Goal: Information Seeking & Learning: Learn about a topic

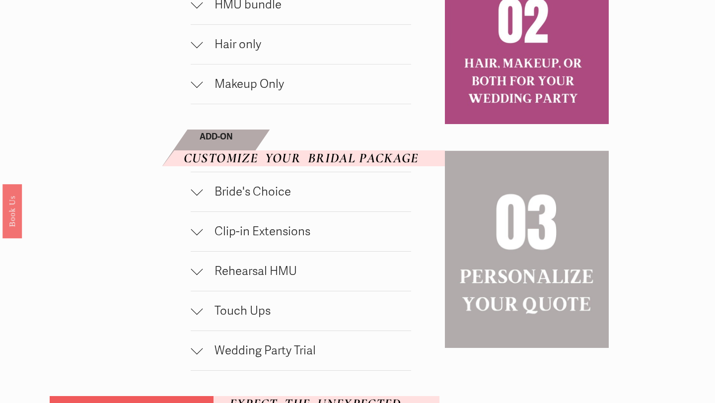
scroll to position [594, 0]
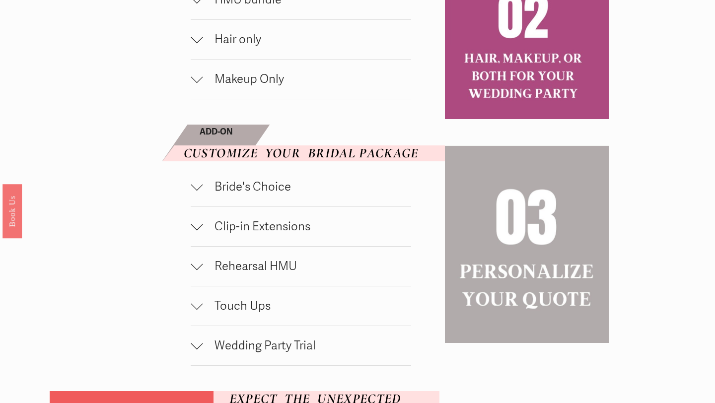
drag, startPoint x: 248, startPoint y: 156, endPoint x: 160, endPoint y: 16, distance: 165.2
click at [246, 194] on span "Bride's Choice" at bounding box center [306, 187] width 208 height 14
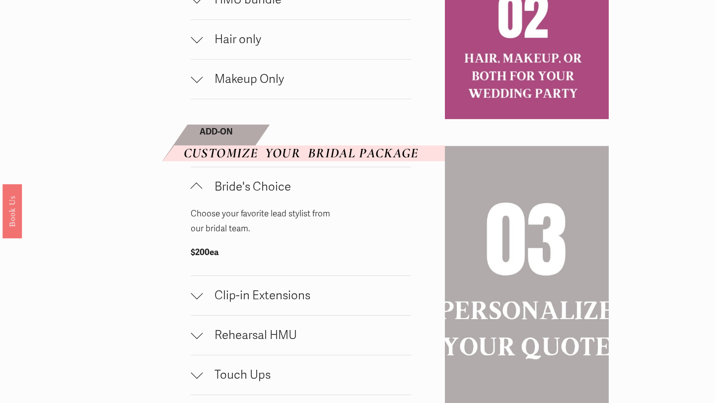
click at [246, 194] on span "Bride's Choice" at bounding box center [306, 187] width 208 height 14
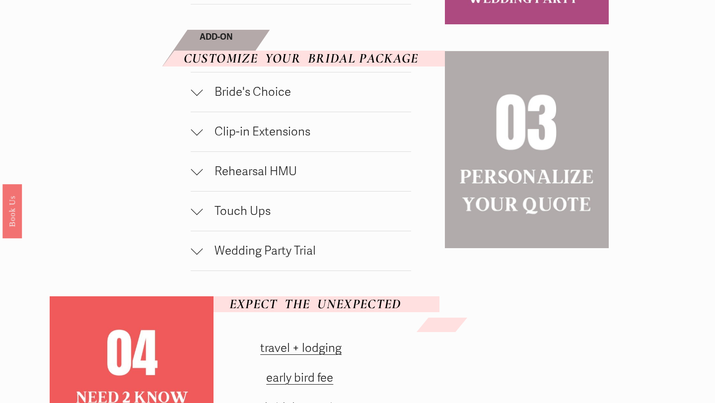
scroll to position [692, 0]
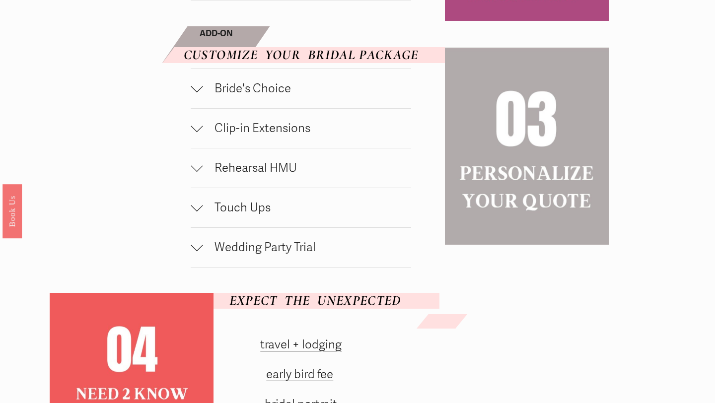
click at [267, 267] on button "Wedding Party Trial" at bounding box center [301, 247] width 220 height 39
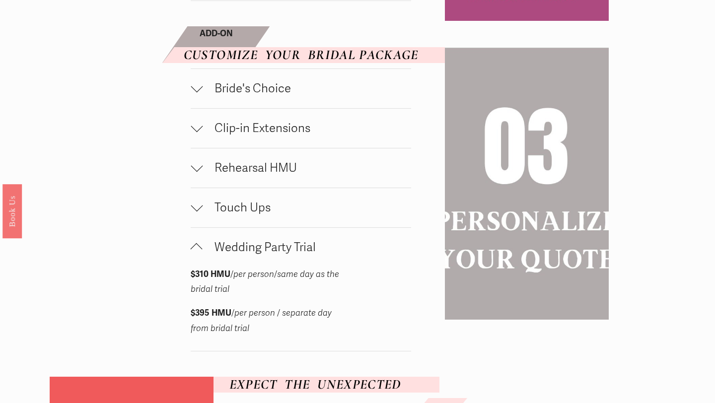
click at [267, 267] on button "Wedding Party Trial" at bounding box center [301, 247] width 220 height 39
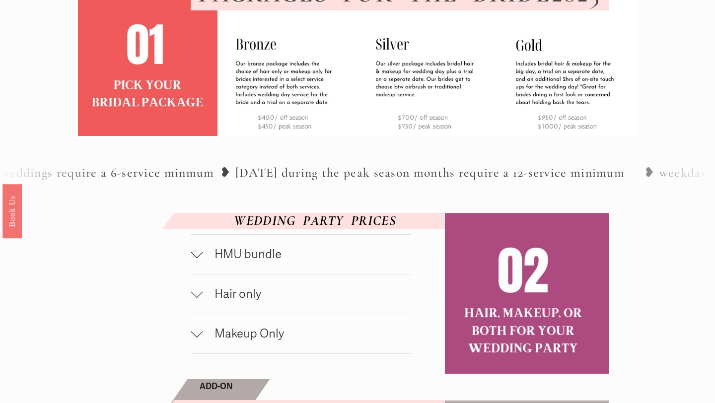
scroll to position [331, 0]
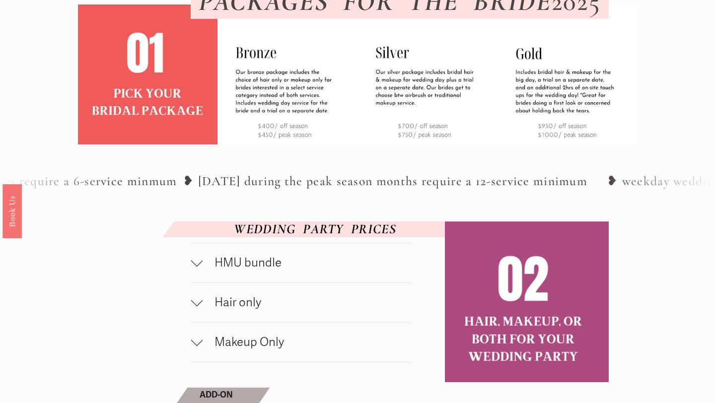
click at [263, 270] on span "HMU bundle" at bounding box center [306, 263] width 208 height 14
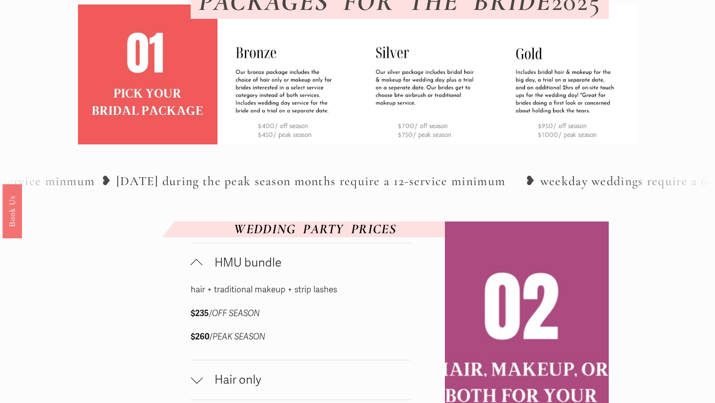
click at [263, 270] on span "HMU bundle" at bounding box center [306, 263] width 208 height 14
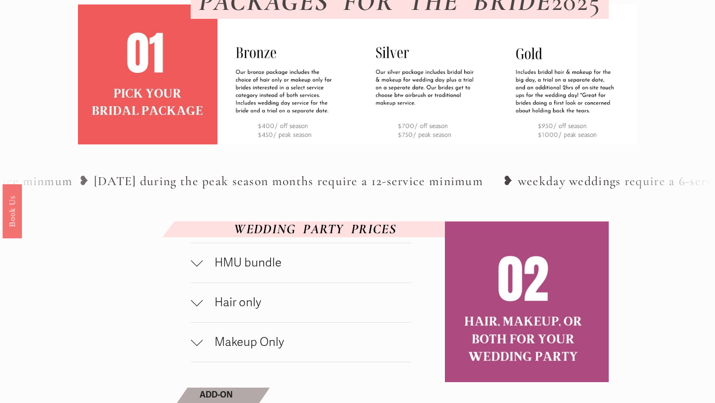
click at [268, 310] on span "Hair only" at bounding box center [306, 302] width 208 height 14
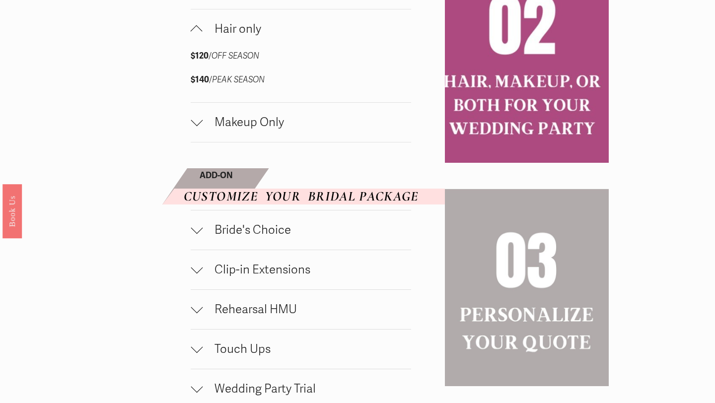
scroll to position [620, 0]
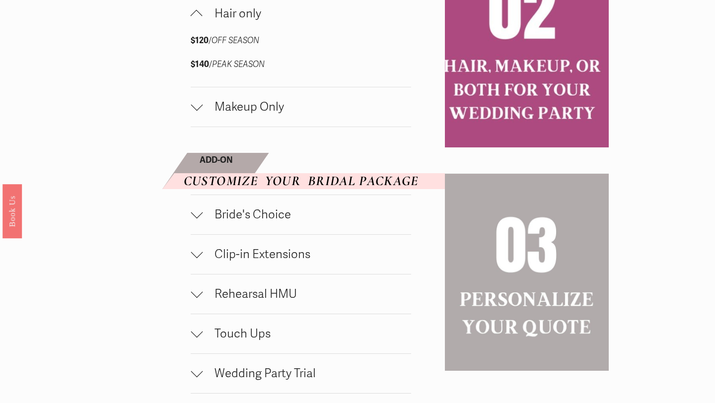
click at [278, 234] on button "Bride's Choice" at bounding box center [301, 214] width 220 height 39
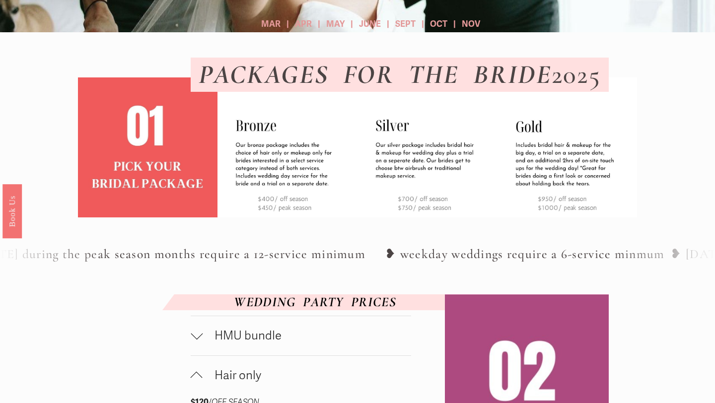
scroll to position [0, 0]
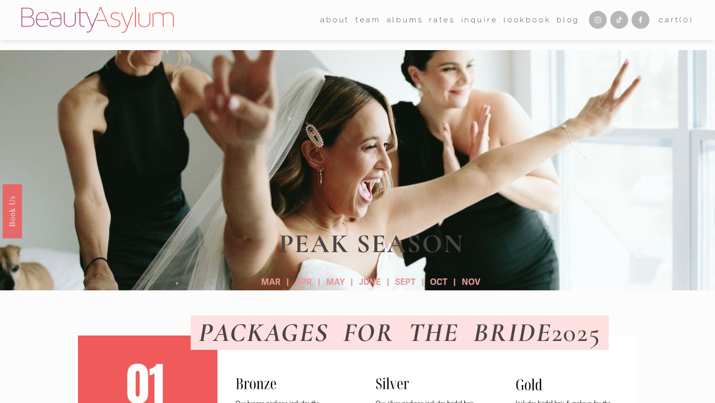
click at [364, 18] on span "team" at bounding box center [367, 19] width 25 height 13
click at [436, 23] on link "Rates" at bounding box center [442, 19] width 26 height 15
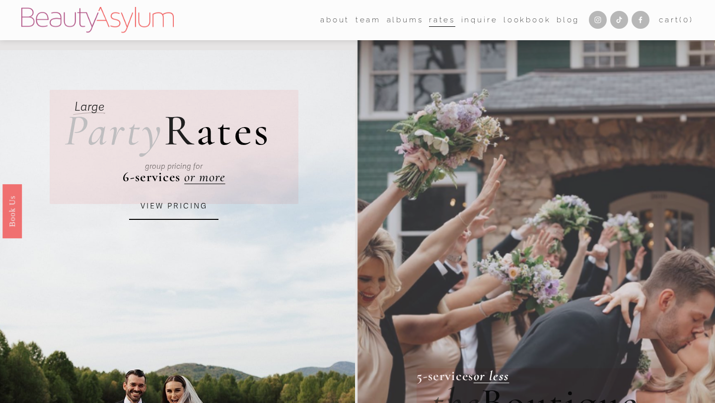
click at [0, 0] on link "[GEOGRAPHIC_DATA]" at bounding box center [0, 0] width 0 height 0
click at [359, 20] on span "team" at bounding box center [367, 19] width 25 height 13
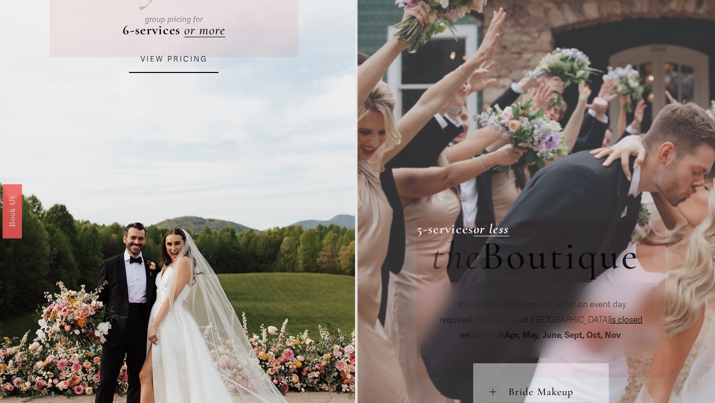
scroll to position [227, 0]
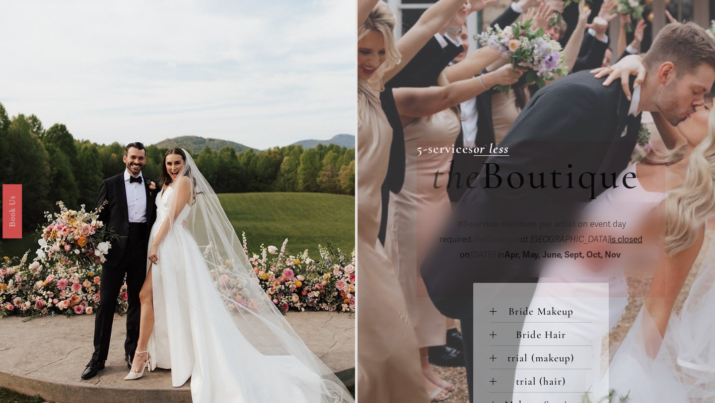
drag, startPoint x: 367, startPoint y: 19, endPoint x: 600, endPoint y: 0, distance: 233.0
click at [0, 0] on div "Skip to Content Open Menu Close Menu Press" at bounding box center [357, 343] width 715 height 1121
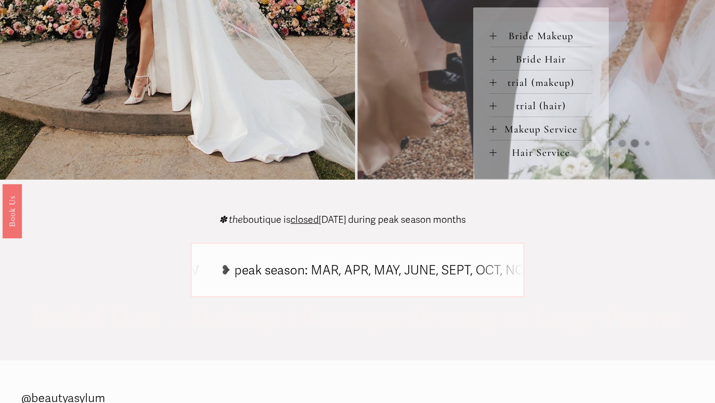
scroll to position [501, 0]
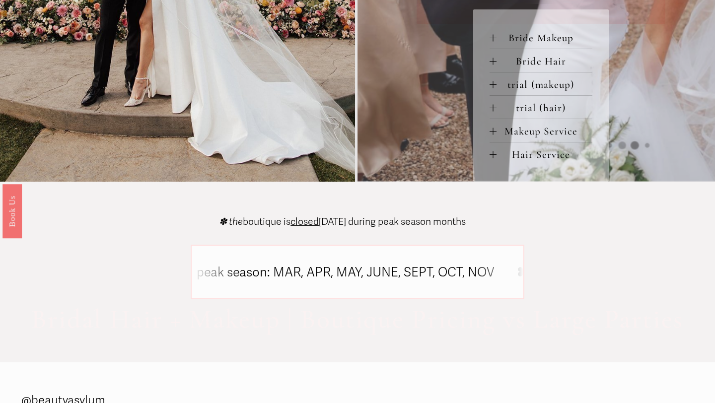
click at [558, 83] on span "trial (makeup)" at bounding box center [544, 84] width 96 height 12
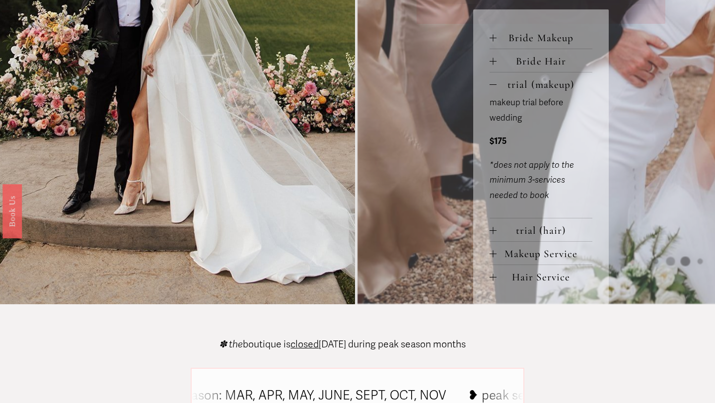
click at [558, 83] on span "trial (makeup)" at bounding box center [544, 84] width 96 height 12
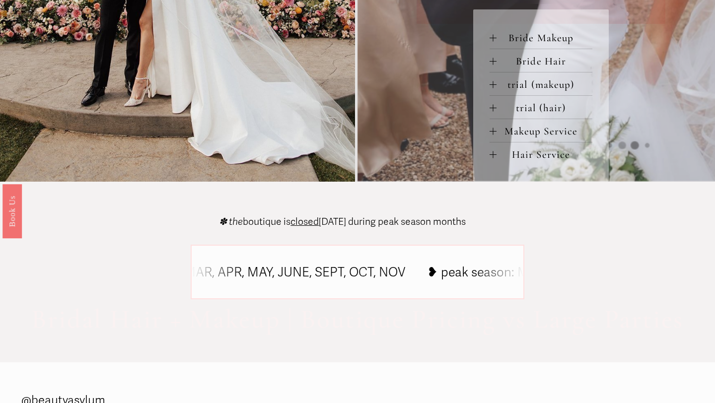
click at [545, 61] on span "Bride Hair" at bounding box center [544, 61] width 96 height 12
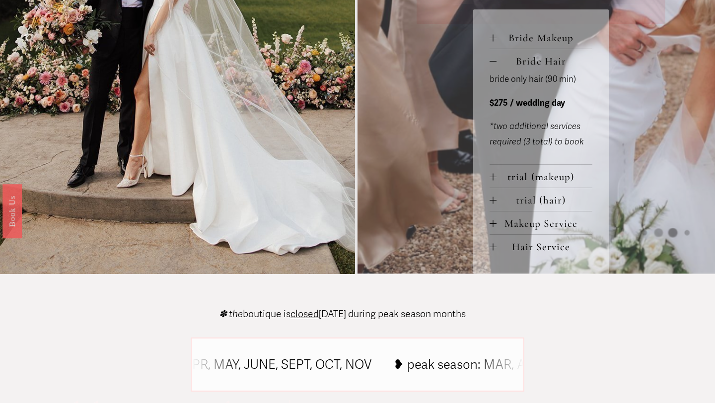
click at [546, 62] on span "Bride Hair" at bounding box center [544, 61] width 96 height 12
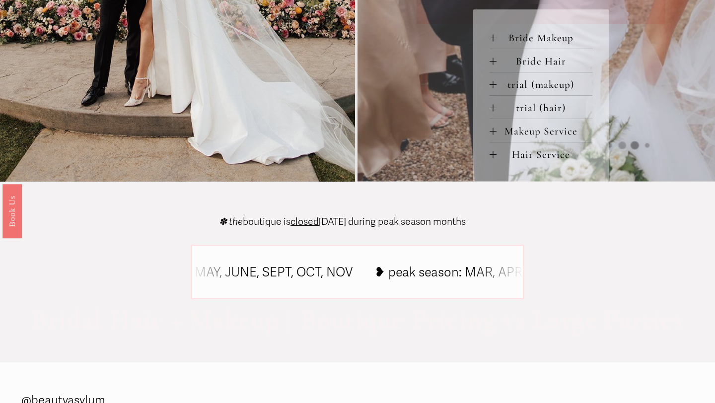
click at [547, 148] on button "Hair Service" at bounding box center [540, 153] width 103 height 23
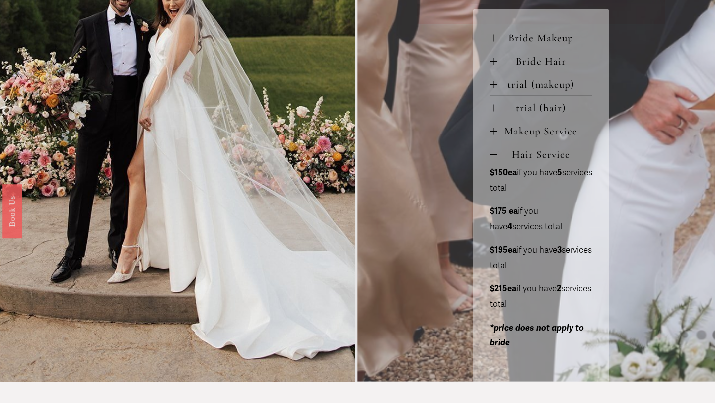
drag, startPoint x: 519, startPoint y: 173, endPoint x: 535, endPoint y: 185, distance: 19.6
click at [537, 185] on p "$150ea if you have 5 services total" at bounding box center [540, 180] width 103 height 30
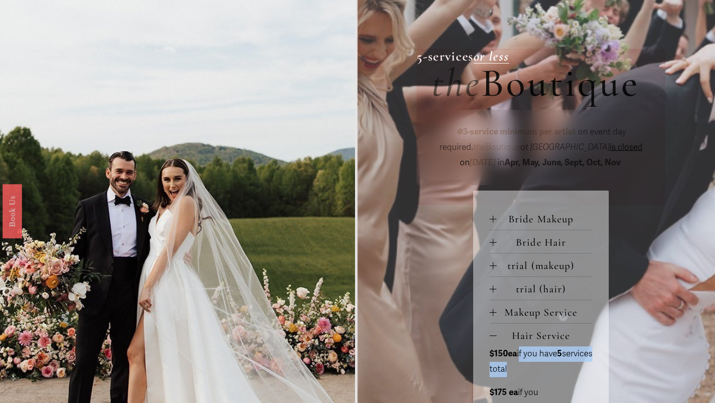
scroll to position [327, 0]
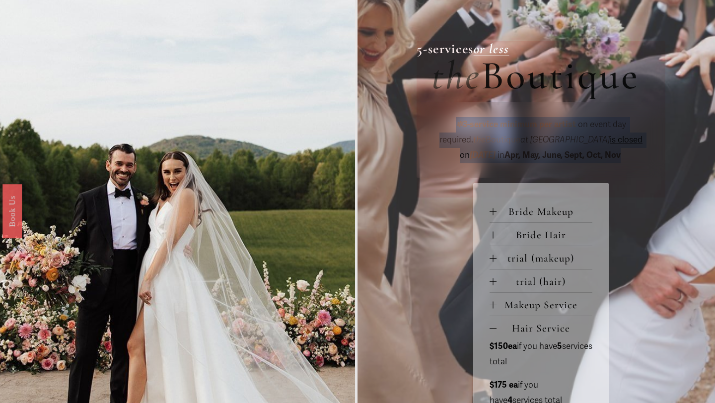
drag, startPoint x: 423, startPoint y: 126, endPoint x: 589, endPoint y: 153, distance: 168.0
click at [589, 153] on div "✽ 3-service minimum per artist on event day required. the Boutique at Beauty As…" at bounding box center [540, 139] width 249 height 75
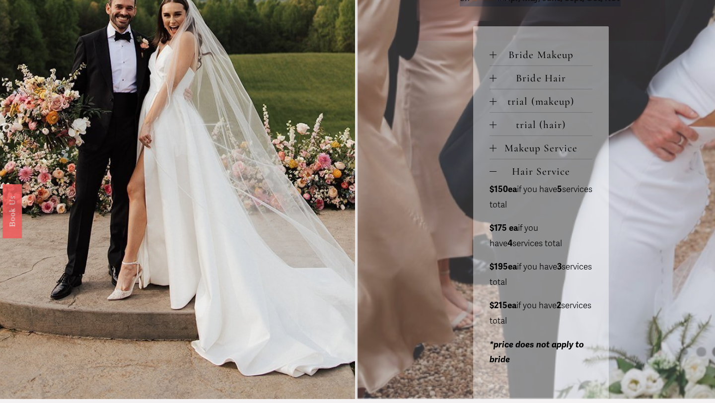
scroll to position [494, 0]
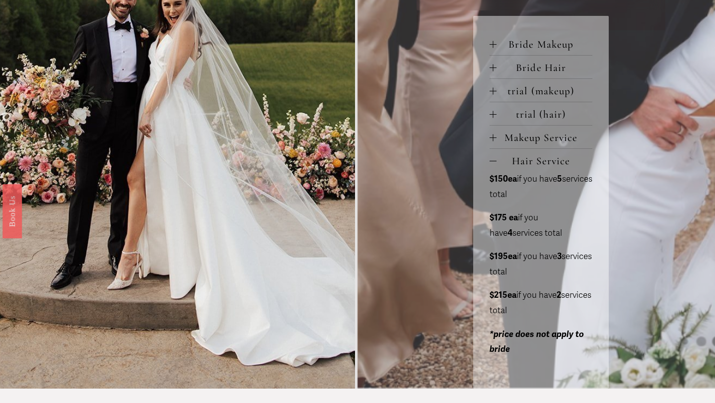
click at [554, 66] on span "Bride Hair" at bounding box center [544, 68] width 96 height 12
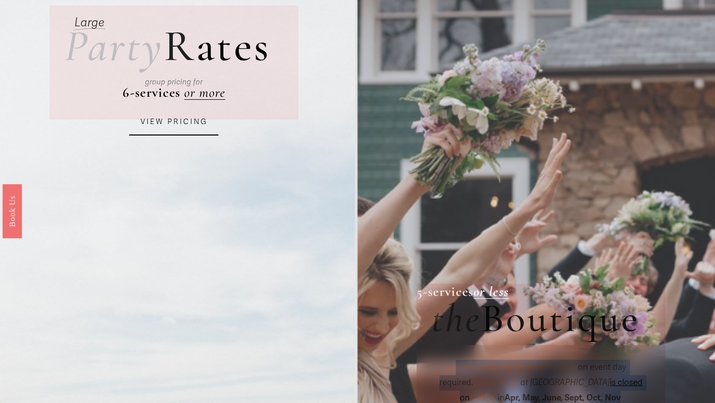
scroll to position [0, 0]
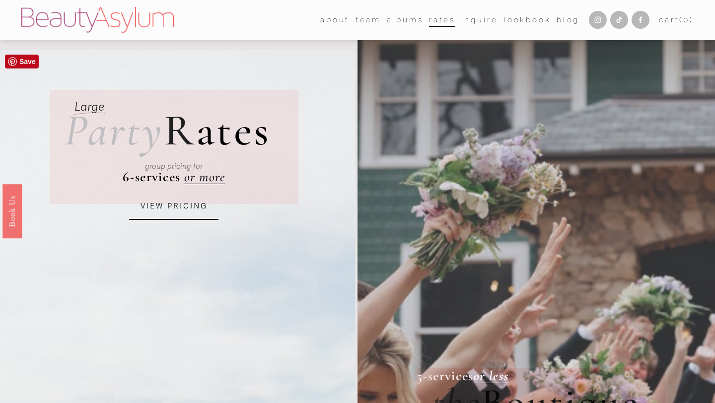
click at [173, 202] on link "VIEW PRICING" at bounding box center [173, 206] width 89 height 27
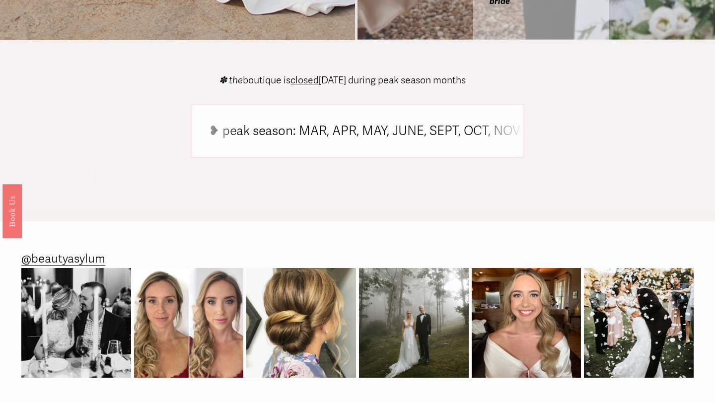
scroll to position [1034, 0]
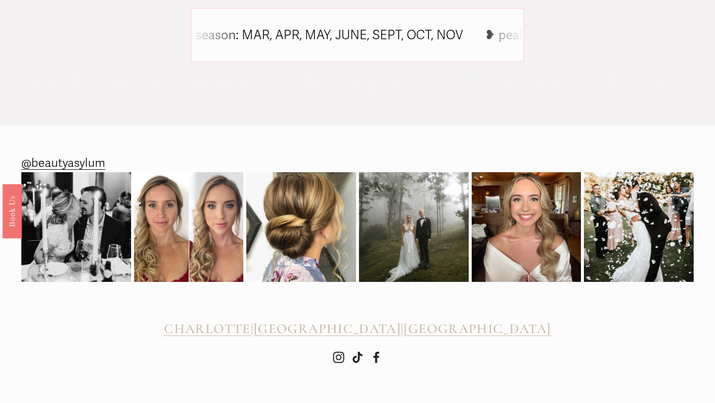
click at [363, 331] on span "[GEOGRAPHIC_DATA]" at bounding box center [327, 329] width 147 height 16
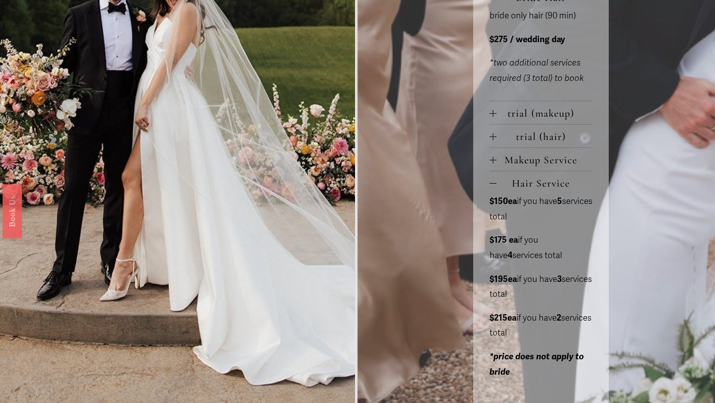
scroll to position [577, 0]
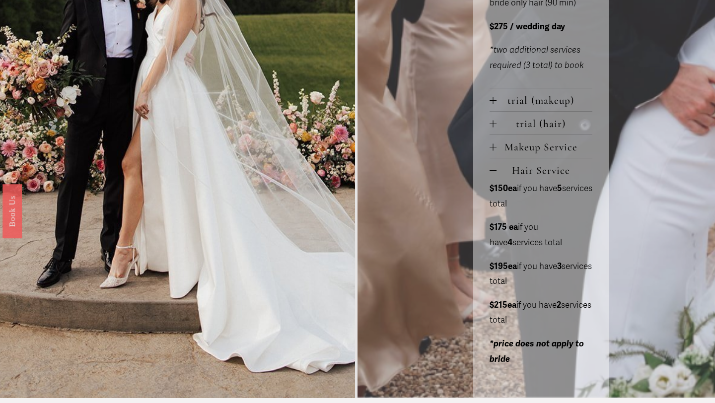
click at [555, 95] on button "trial (makeup)" at bounding box center [540, 99] width 103 height 23
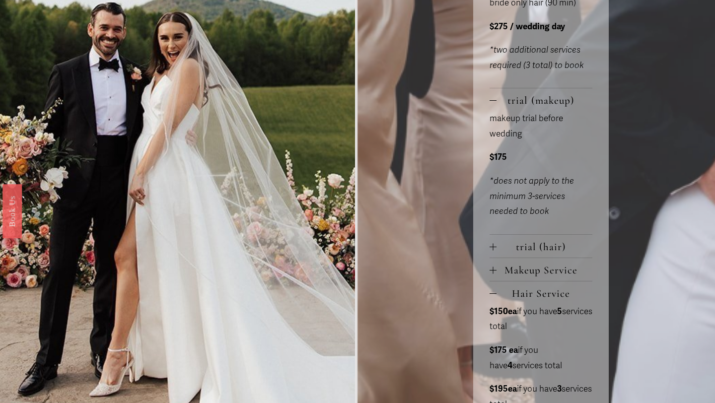
click at [556, 95] on button "trial (makeup)" at bounding box center [540, 99] width 103 height 23
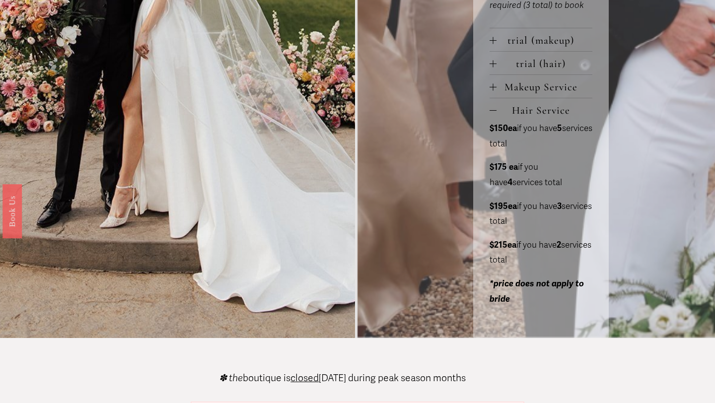
scroll to position [636, 0]
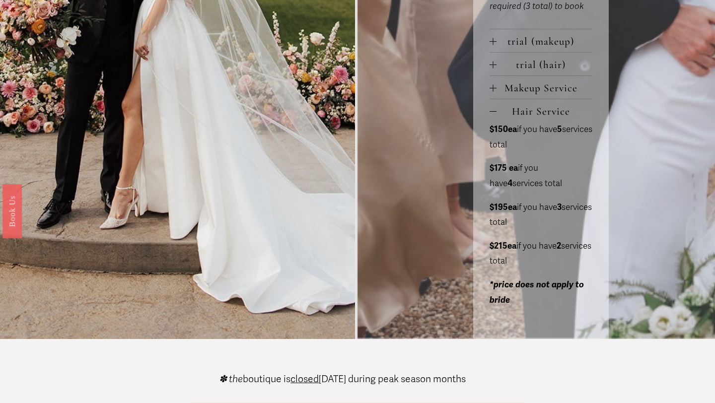
click at [512, 130] on strong "$150ea" at bounding box center [502, 129] width 27 height 10
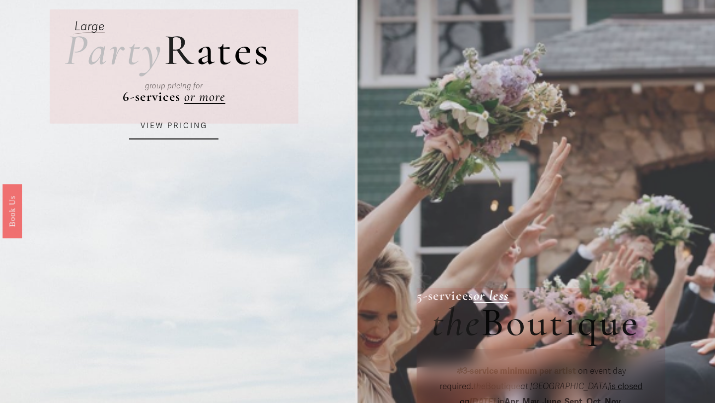
scroll to position [0, 0]
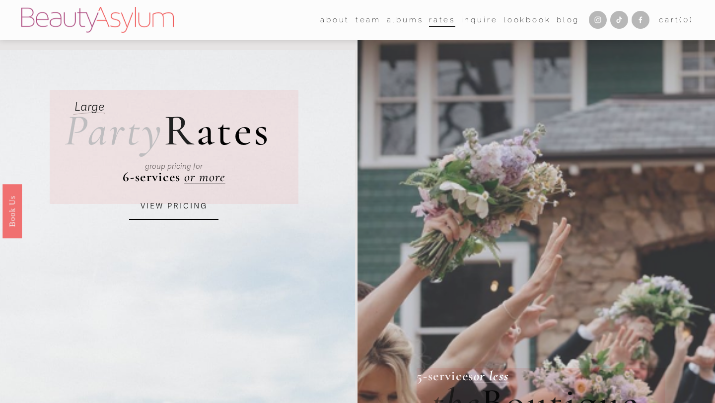
click at [669, 19] on link "Cart ( 0 )" at bounding box center [676, 19] width 35 height 13
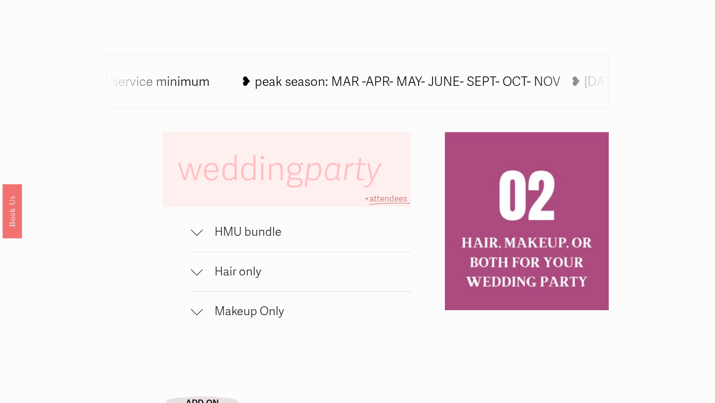
scroll to position [657, 0]
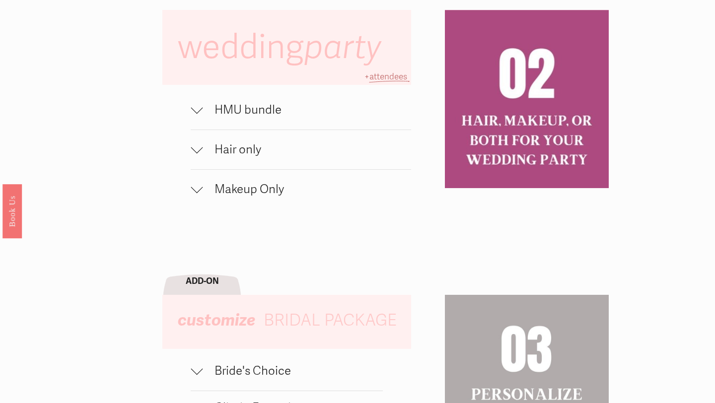
click at [241, 162] on button "Hair only" at bounding box center [301, 149] width 220 height 39
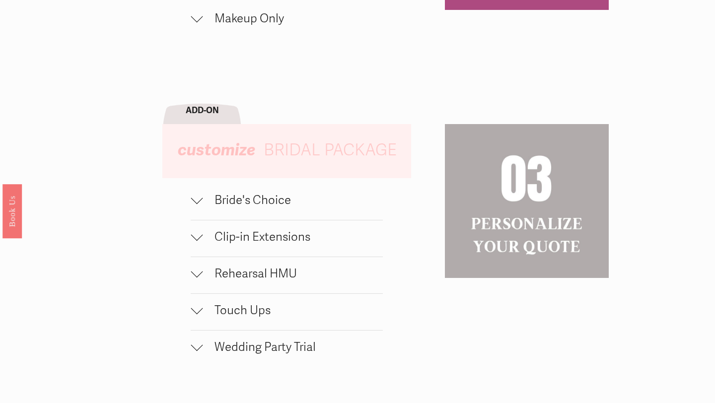
scroll to position [962, 0]
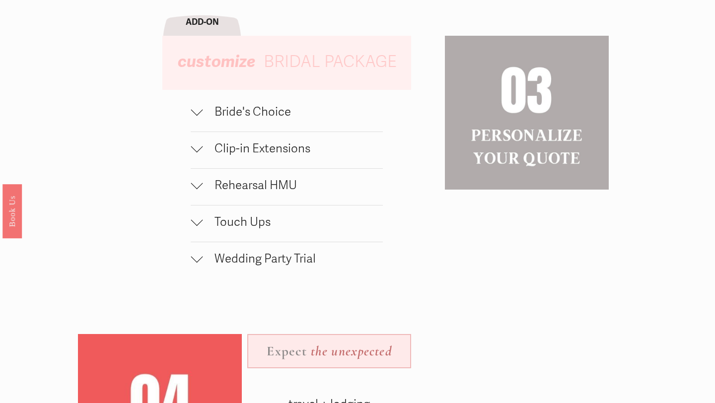
click at [272, 257] on span "Wedding Party Trial" at bounding box center [292, 259] width 180 height 14
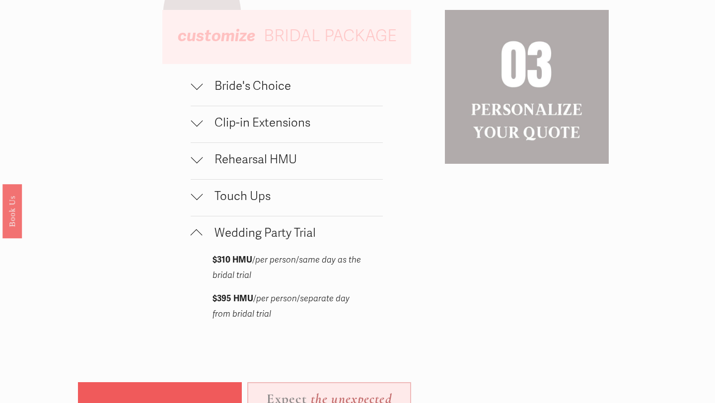
scroll to position [977, 0]
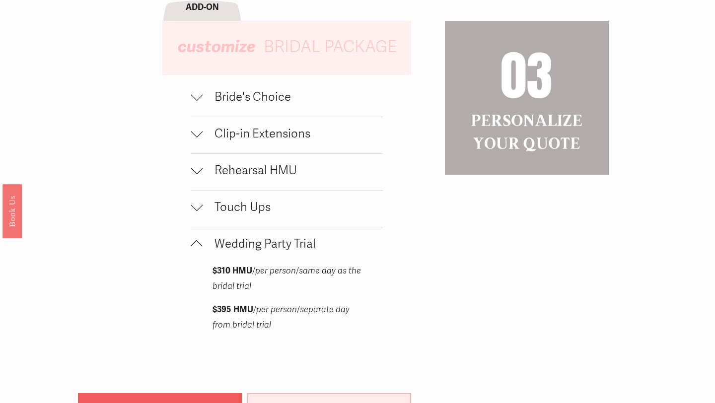
click at [231, 97] on span "Bride's Choice" at bounding box center [292, 97] width 180 height 14
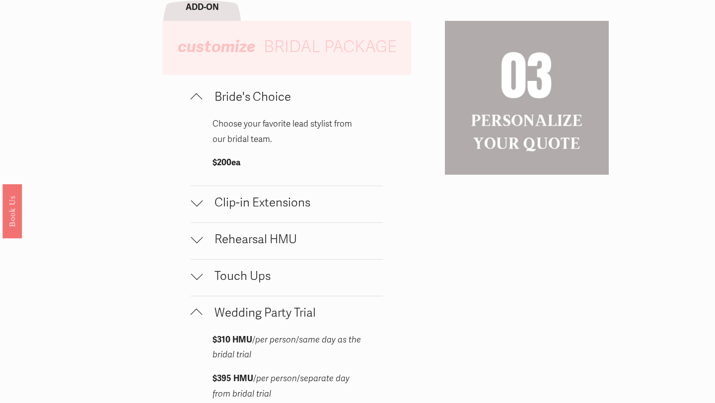
click at [266, 242] on span "Rehearsal HMU" at bounding box center [292, 239] width 180 height 14
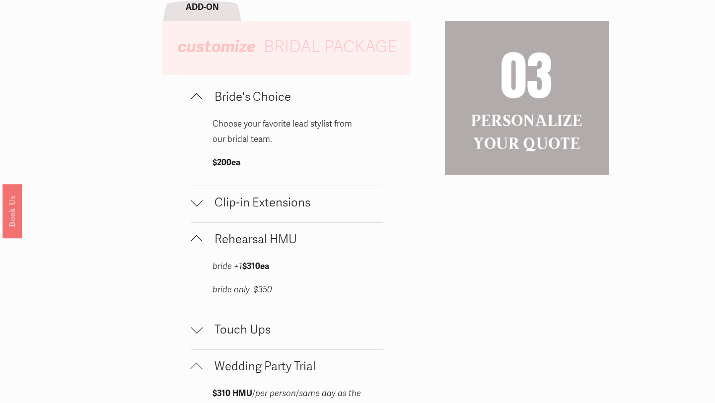
click at [266, 242] on span "Rehearsal HMU" at bounding box center [292, 239] width 180 height 14
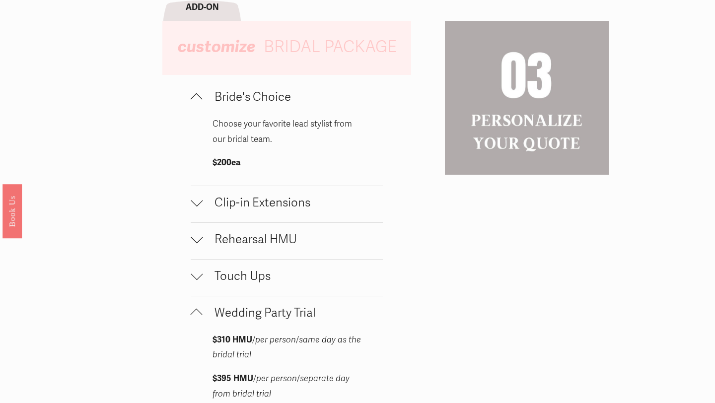
click at [256, 283] on span "Touch Ups" at bounding box center [292, 276] width 180 height 14
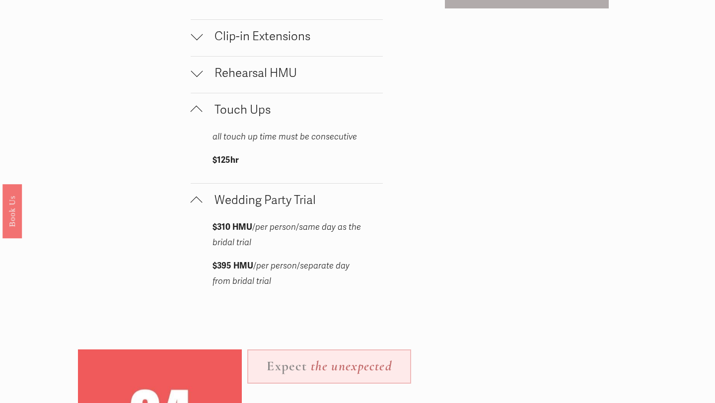
scroll to position [1144, 0]
click at [275, 245] on p "$310 HMU / per person / same day as the bridal trial" at bounding box center [286, 234] width 149 height 30
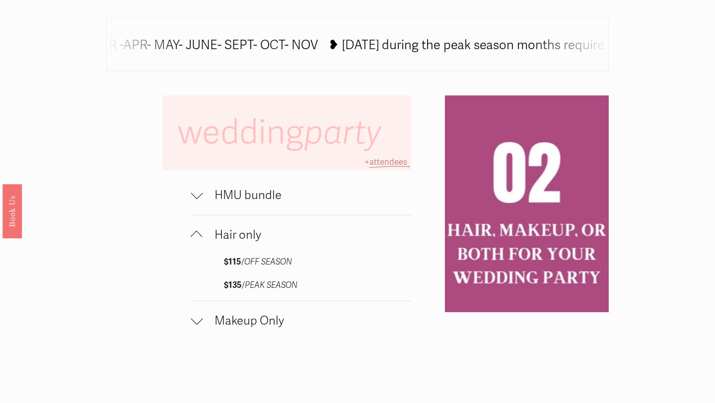
scroll to position [579, 0]
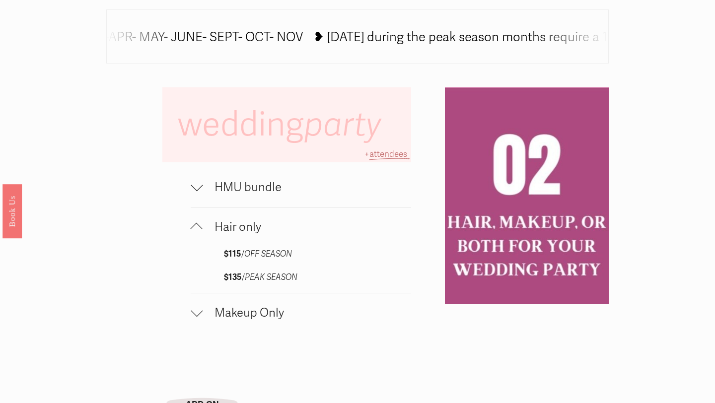
click at [378, 154] on span "attendees" at bounding box center [388, 154] width 38 height 10
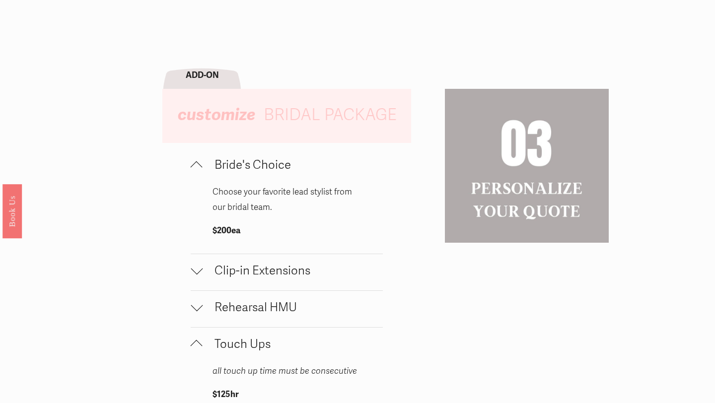
scroll to position [911, 0]
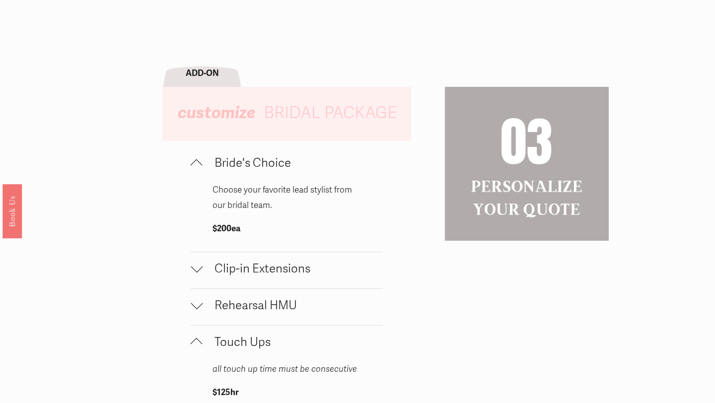
click at [275, 307] on span "Rehearsal HMU" at bounding box center [292, 305] width 180 height 14
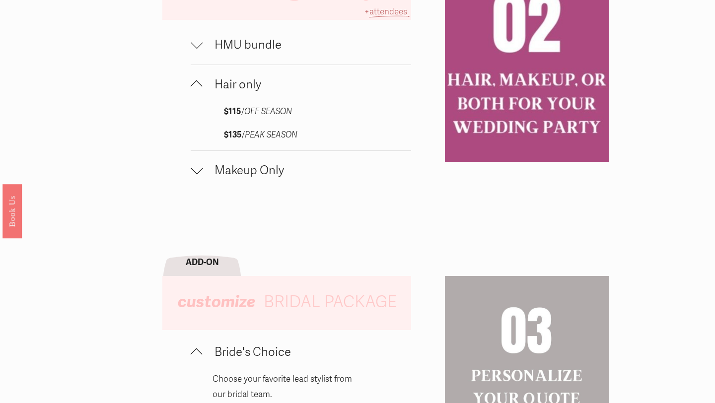
scroll to position [702, 0]
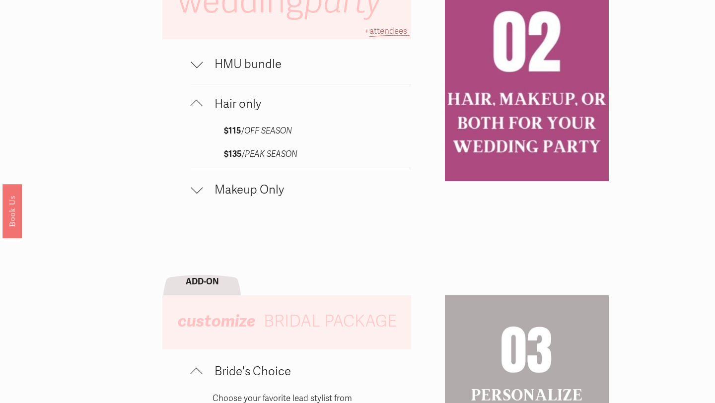
click at [258, 65] on span "HMU bundle" at bounding box center [306, 64] width 208 height 14
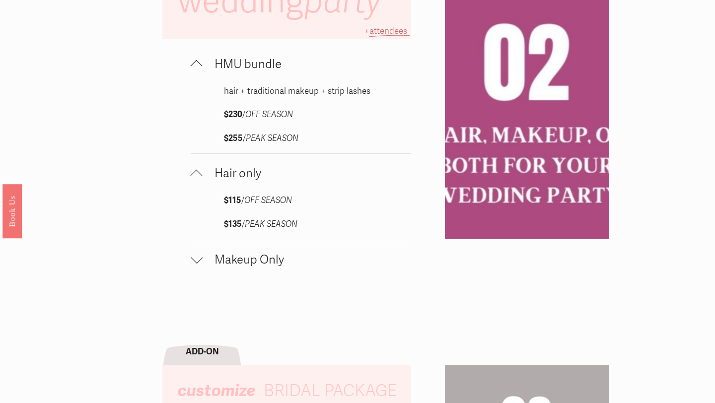
click at [258, 65] on span "HMU bundle" at bounding box center [306, 64] width 208 height 14
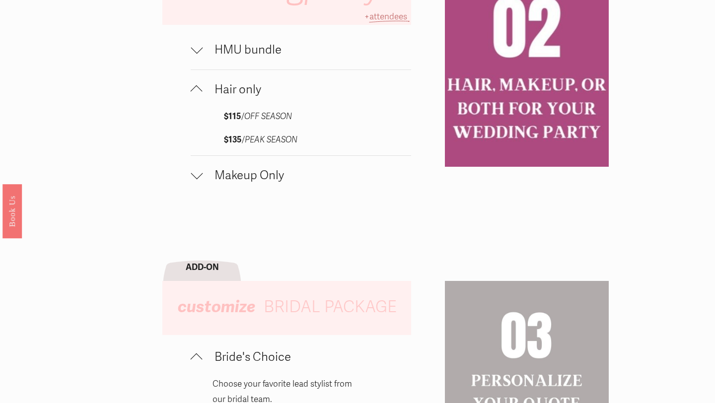
scroll to position [700, 0]
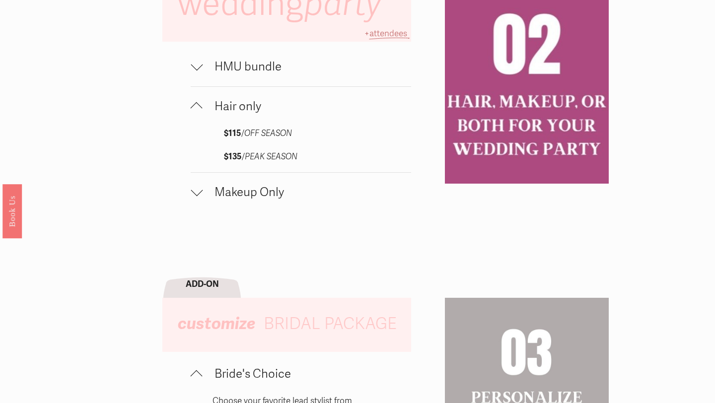
drag, startPoint x: 466, startPoint y: 96, endPoint x: 472, endPoint y: 137, distance: 41.8
click at [472, 137] on div at bounding box center [527, 75] width 164 height 217
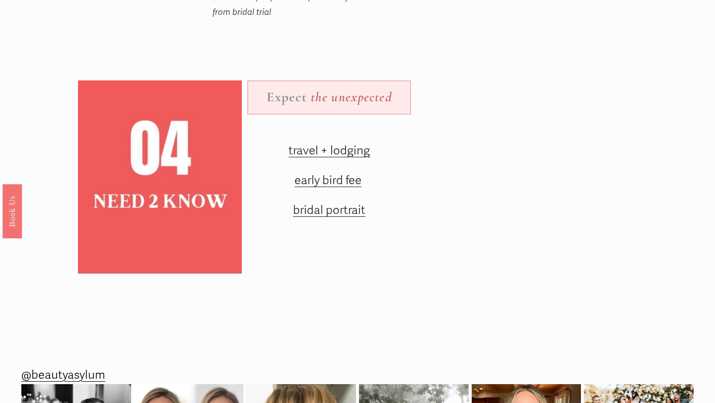
scroll to position [1627, 0]
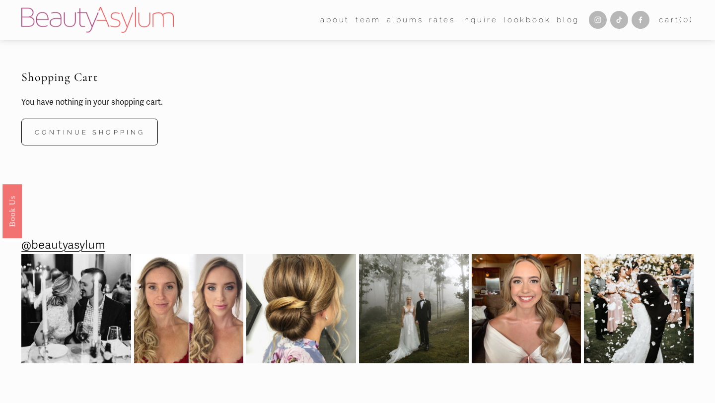
click at [474, 25] on link "Inquire" at bounding box center [479, 19] width 37 height 15
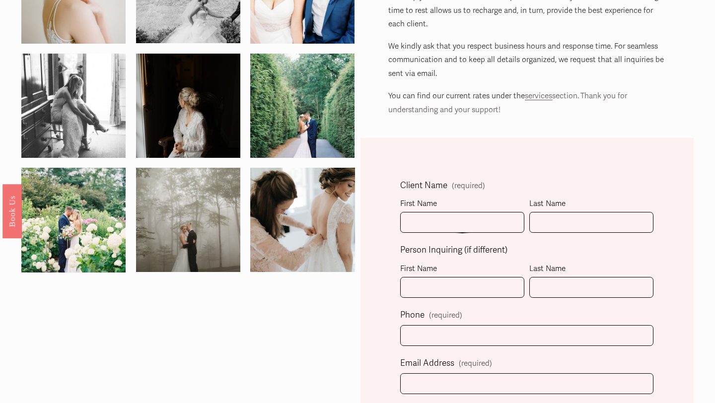
scroll to position [136, 0]
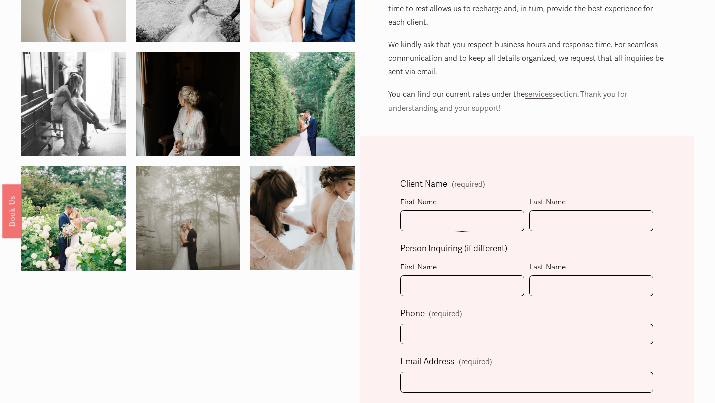
click at [542, 104] on p "You can find our current rates under the services section. Thank you for unders…" at bounding box center [526, 101] width 277 height 28
click at [538, 98] on span "services" at bounding box center [538, 94] width 27 height 9
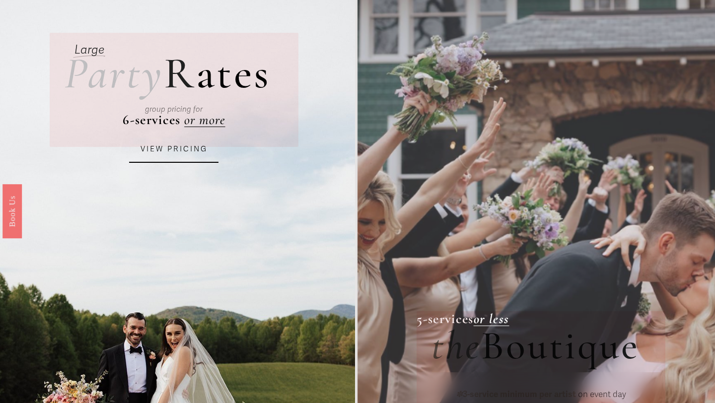
scroll to position [58, 0]
click at [204, 118] on div "group pricing for" at bounding box center [174, 109] width 192 height 34
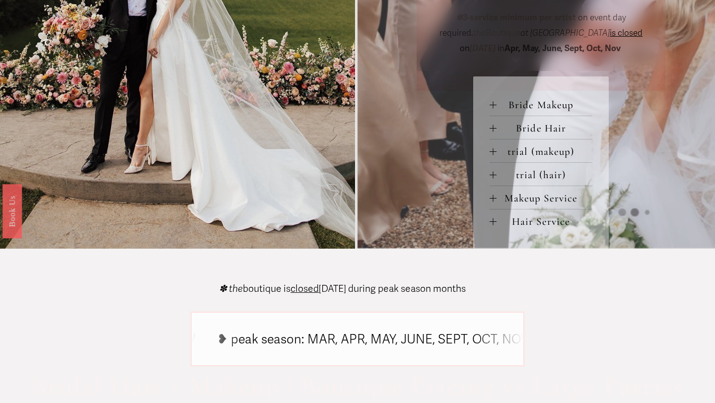
scroll to position [425, 0]
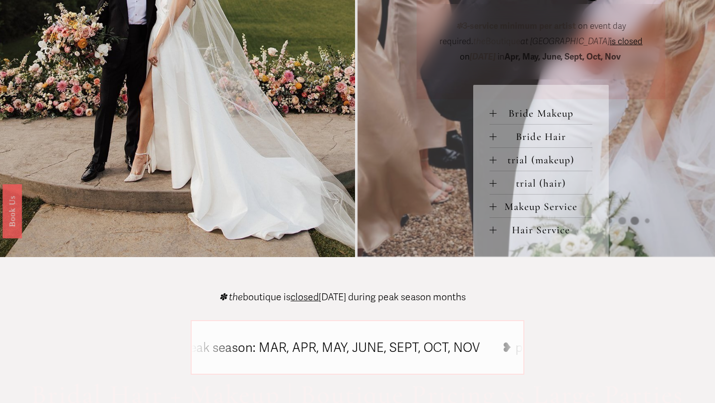
click at [556, 236] on span "Hair Service" at bounding box center [544, 230] width 96 height 12
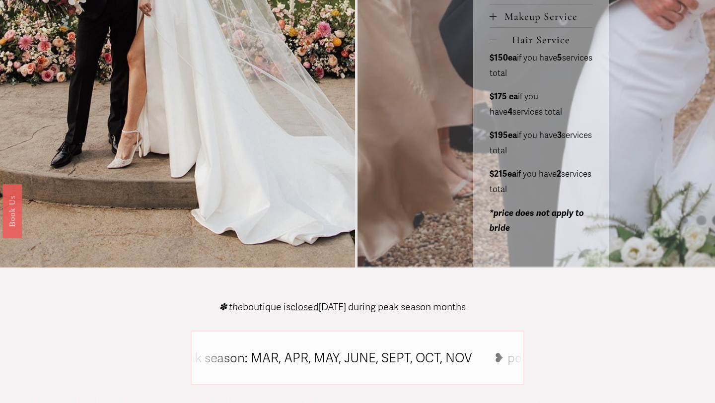
scroll to position [623, 0]
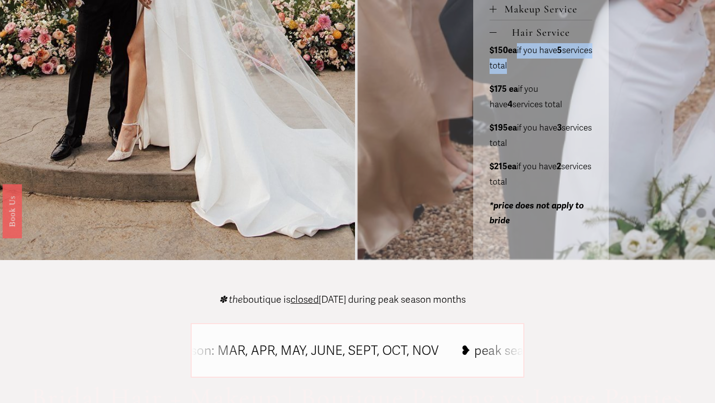
drag, startPoint x: 538, startPoint y: 65, endPoint x: 514, endPoint y: 57, distance: 24.6
click at [514, 57] on p "$150ea if you have 5 services total" at bounding box center [540, 58] width 103 height 30
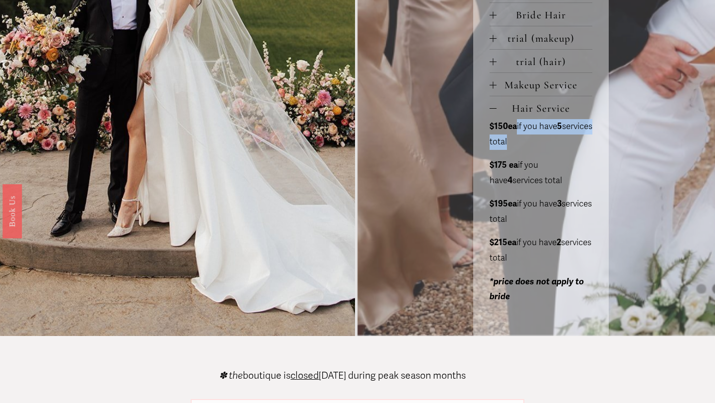
scroll to position [546, 0]
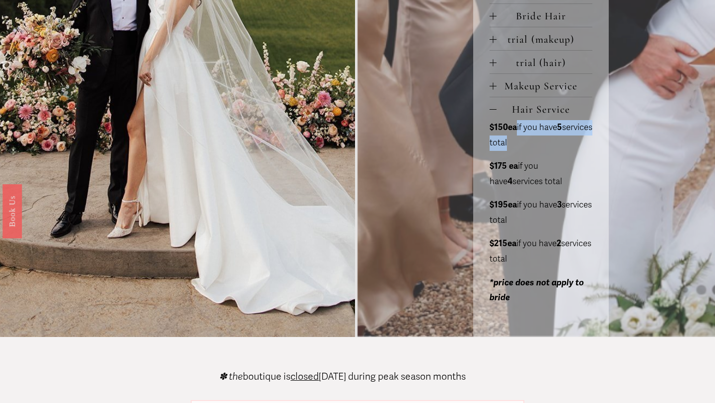
click at [548, 61] on span "trial (hair)" at bounding box center [544, 63] width 96 height 12
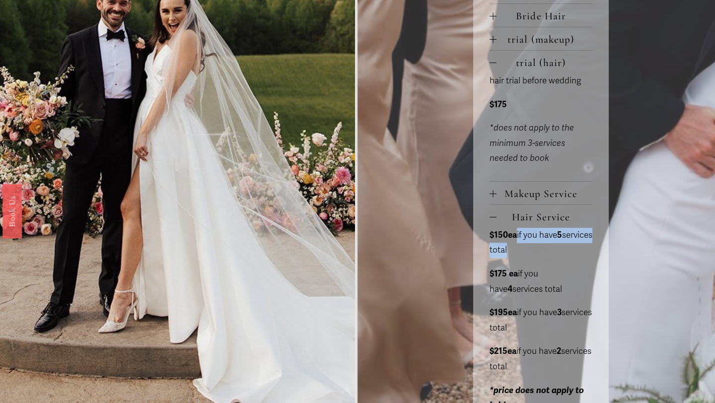
click at [549, 61] on span "trial (hair)" at bounding box center [544, 63] width 96 height 12
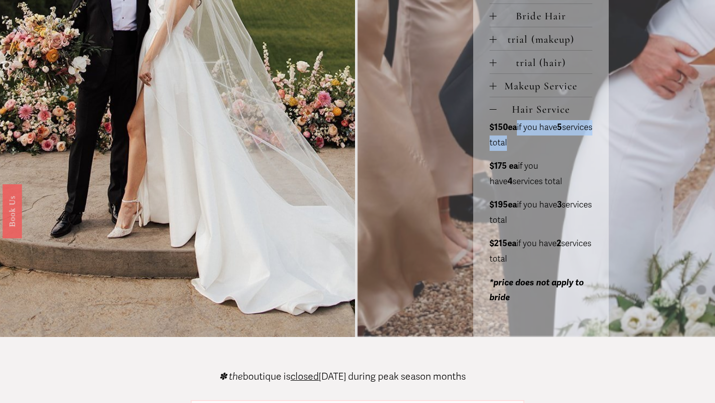
click at [544, 15] on span "Bride Hair" at bounding box center [544, 16] width 96 height 12
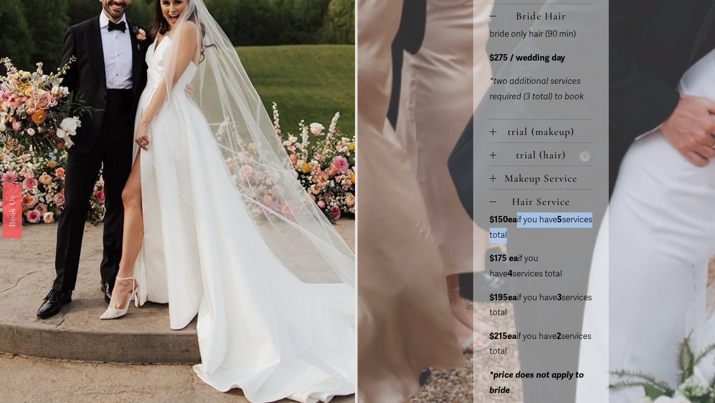
click at [544, 15] on span "Bride Hair" at bounding box center [544, 16] width 96 height 12
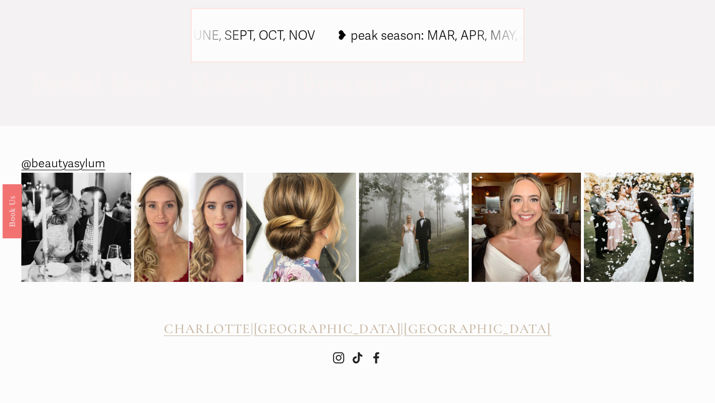
scroll to position [0, 0]
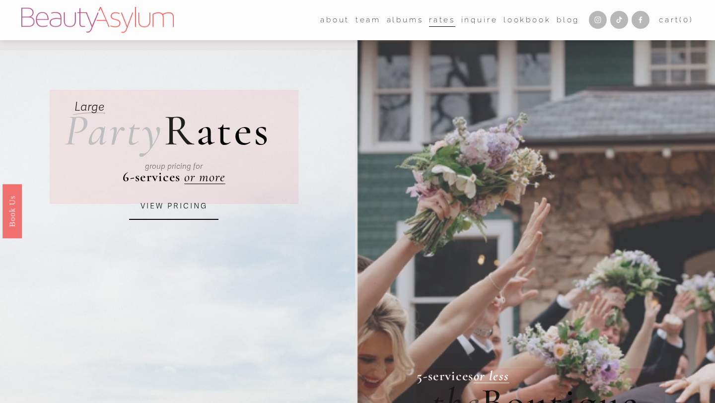
click at [559, 19] on link "Blog" at bounding box center [567, 19] width 23 height 15
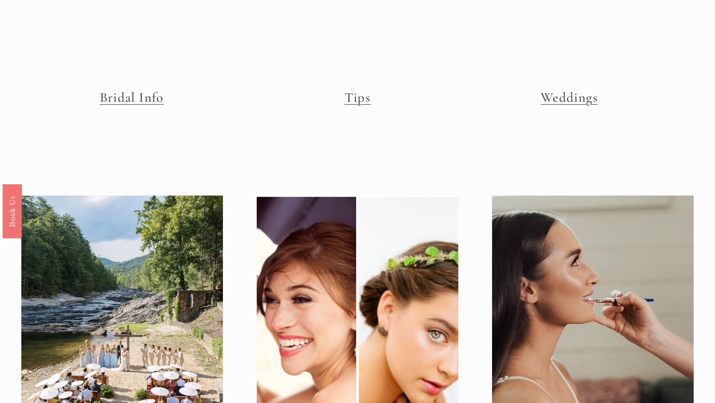
scroll to position [102, 0]
click at [143, 104] on link "Bridal Info" at bounding box center [132, 97] width 64 height 16
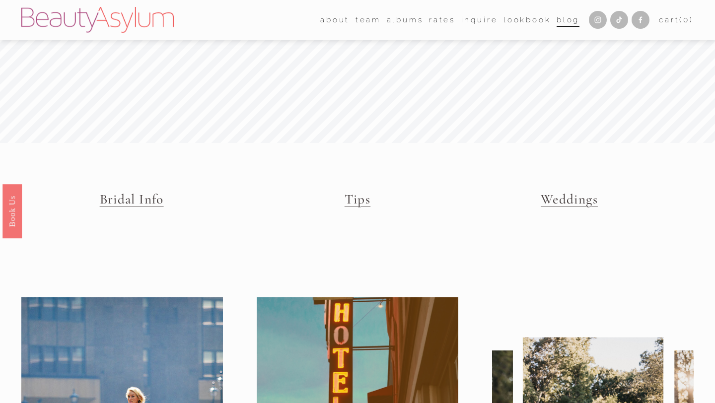
click at [572, 199] on link "Weddings" at bounding box center [568, 199] width 57 height 16
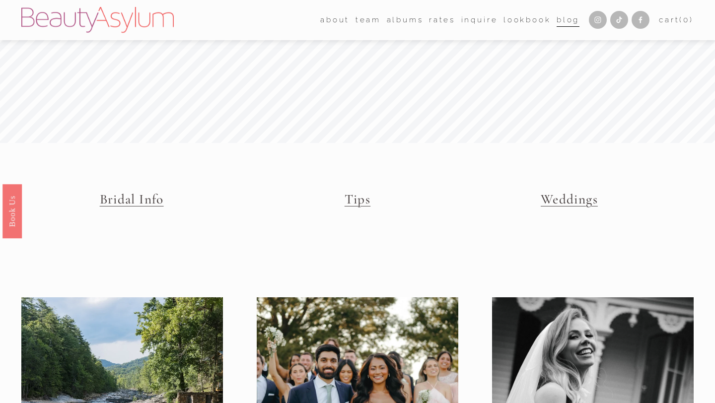
click at [437, 19] on link "Rates" at bounding box center [442, 19] width 26 height 15
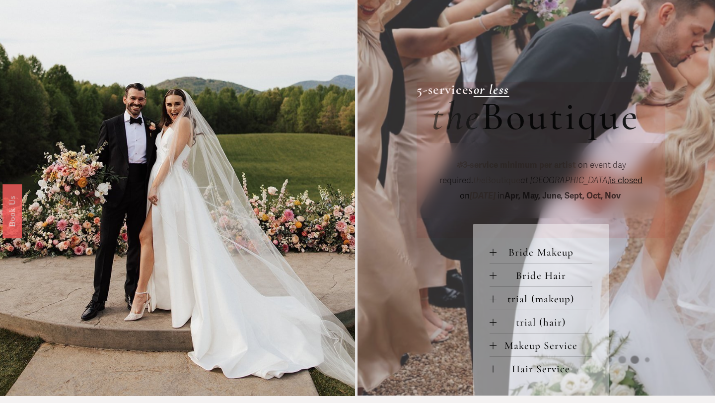
scroll to position [288, 0]
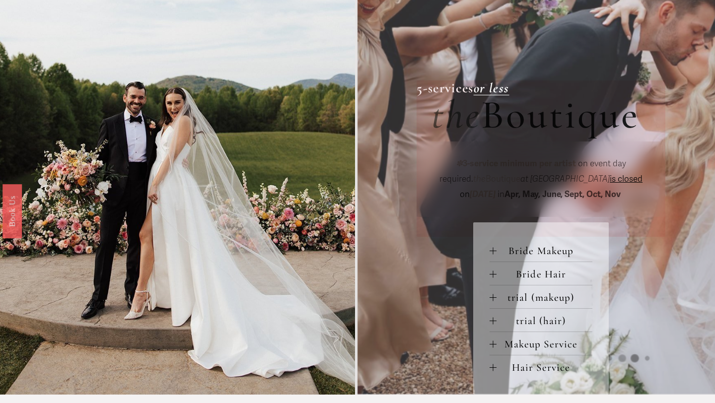
click at [501, 91] on em "or less" at bounding box center [491, 88] width 36 height 16
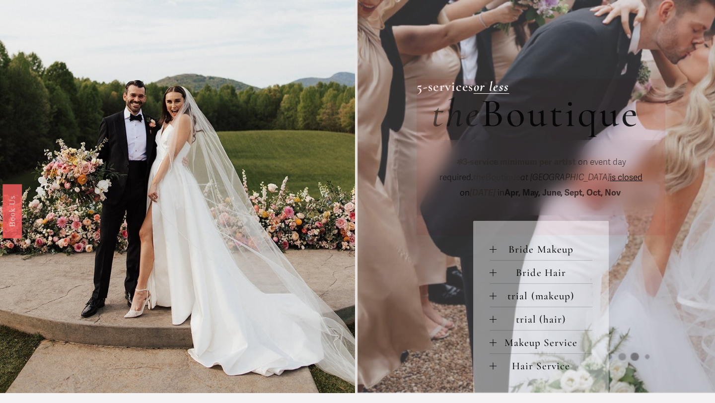
scroll to position [308, 0]
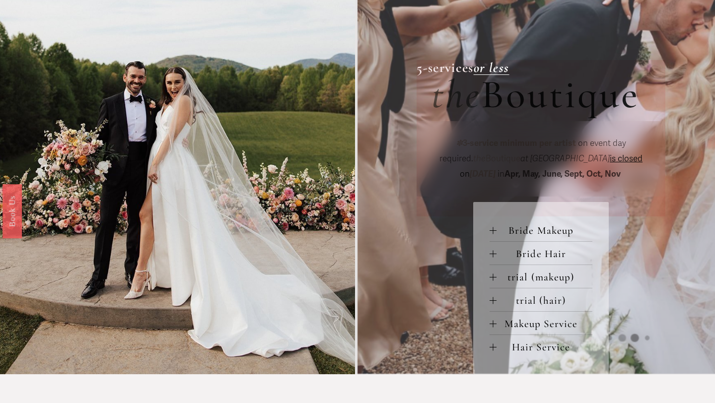
click at [499, 317] on button "Makeup Service" at bounding box center [540, 323] width 103 height 23
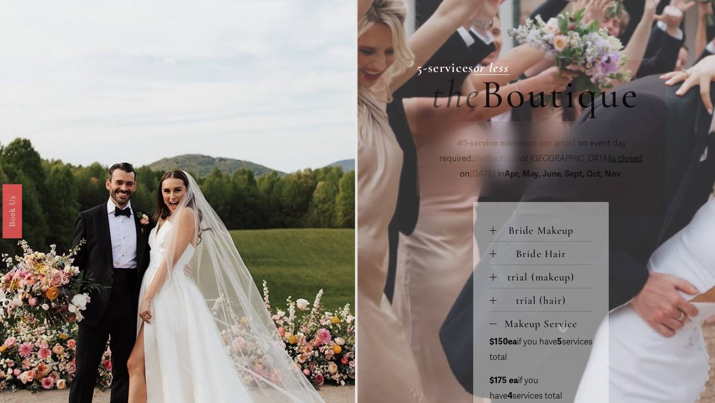
click at [499, 317] on button "Makeup Service" at bounding box center [540, 323] width 103 height 23
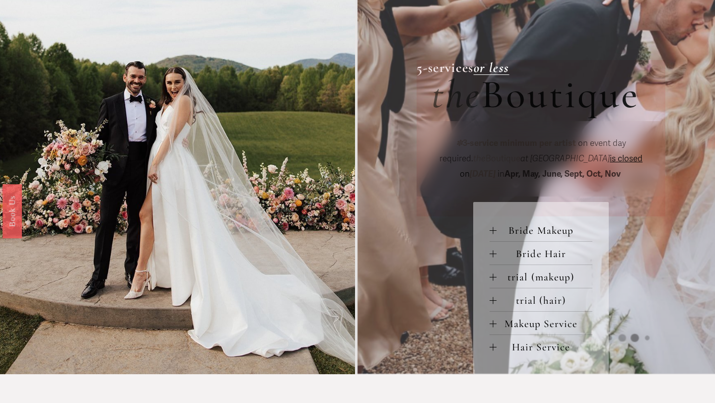
click at [509, 344] on span "Hair Service" at bounding box center [544, 347] width 96 height 12
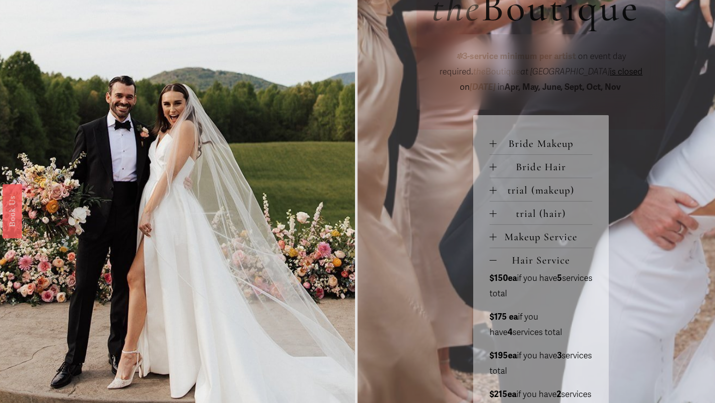
scroll to position [524, 0]
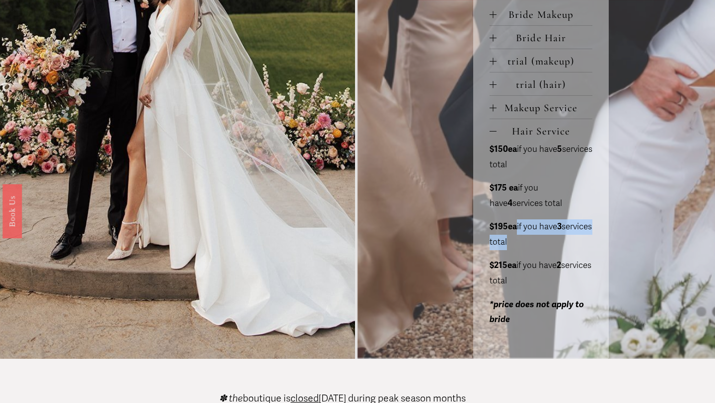
drag, startPoint x: 516, startPoint y: 227, endPoint x: 541, endPoint y: 245, distance: 31.4
click at [541, 245] on p "$195ea if you have 3 services total" at bounding box center [540, 234] width 103 height 30
click at [497, 103] on button "Makeup Service" at bounding box center [540, 107] width 103 height 23
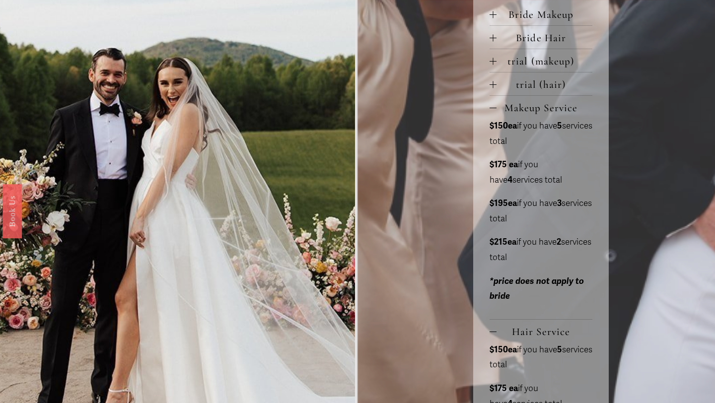
click at [497, 103] on button "Makeup Service" at bounding box center [540, 107] width 103 height 23
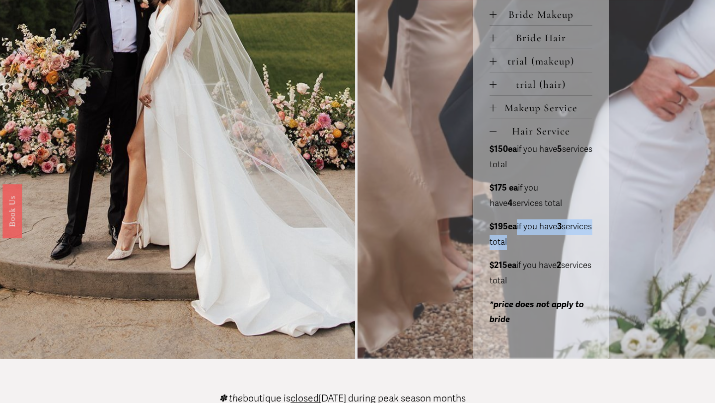
click at [504, 46] on button "Bride Hair" at bounding box center [540, 37] width 103 height 23
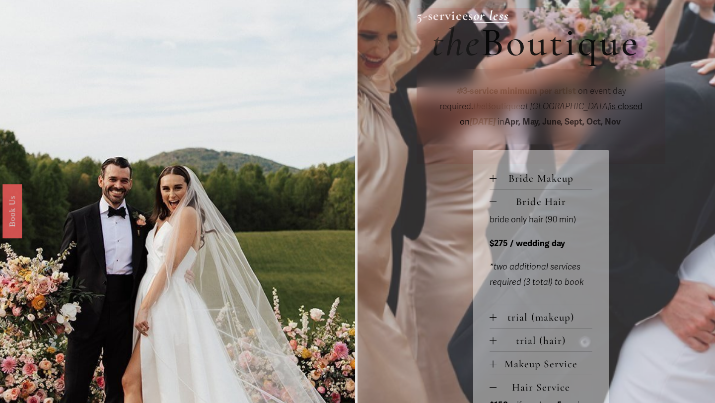
scroll to position [118, 0]
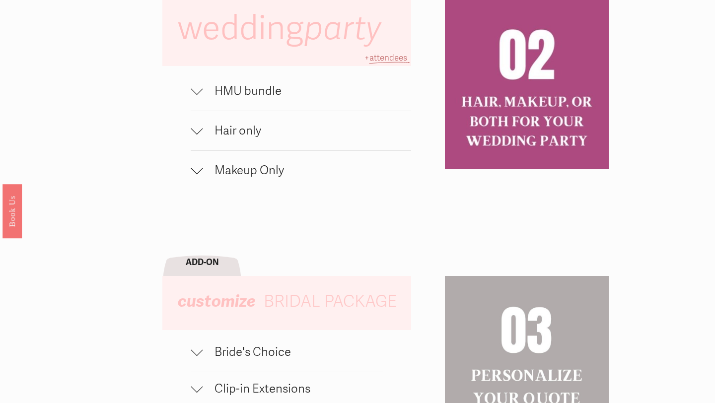
scroll to position [689, 0]
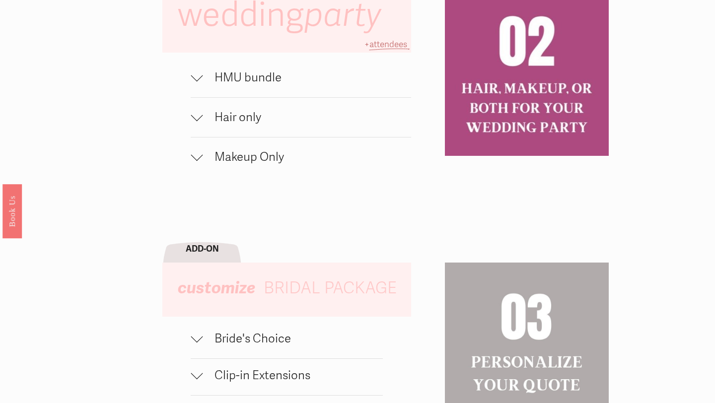
click at [377, 47] on span "attendees" at bounding box center [388, 44] width 38 height 10
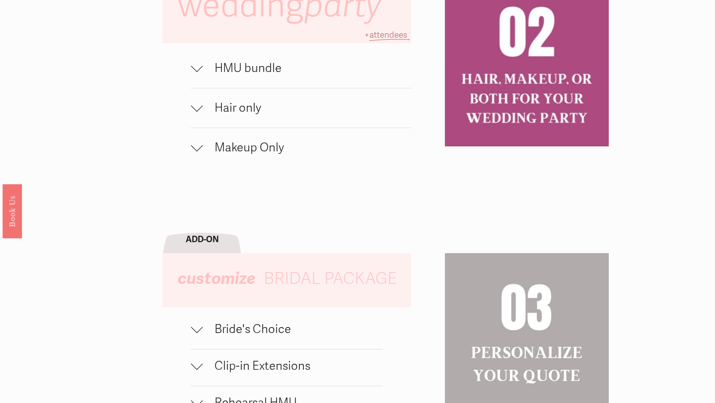
scroll to position [701, 0]
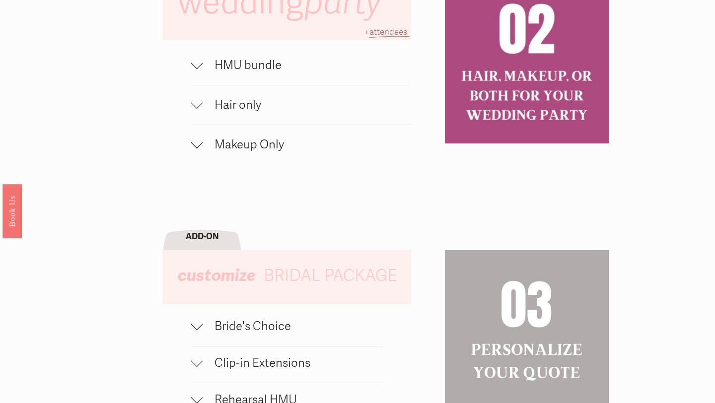
click at [309, 124] on button "Hair only" at bounding box center [301, 104] width 220 height 39
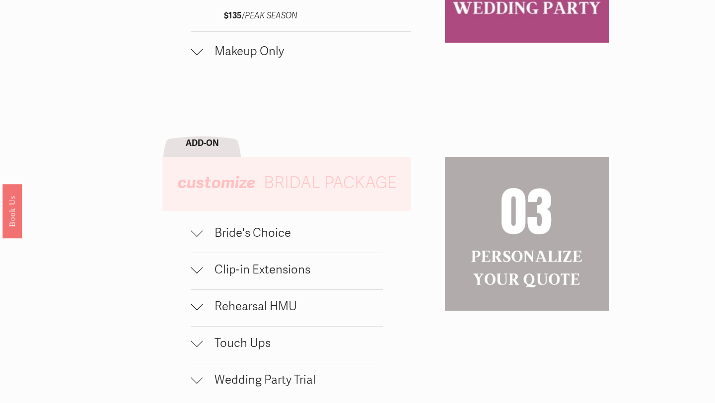
scroll to position [893, 0]
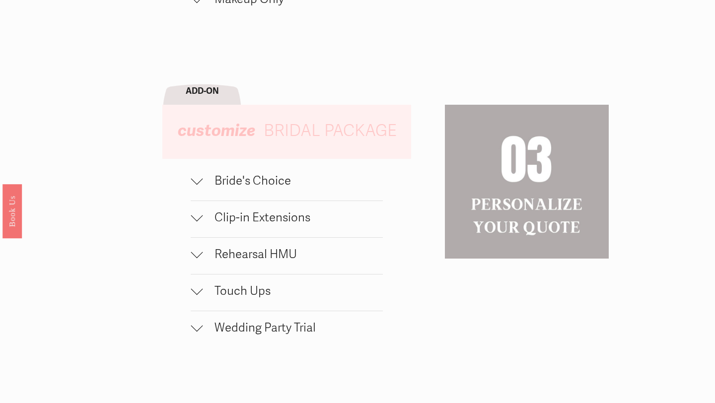
click at [234, 188] on span "Bride's Choice" at bounding box center [292, 181] width 180 height 14
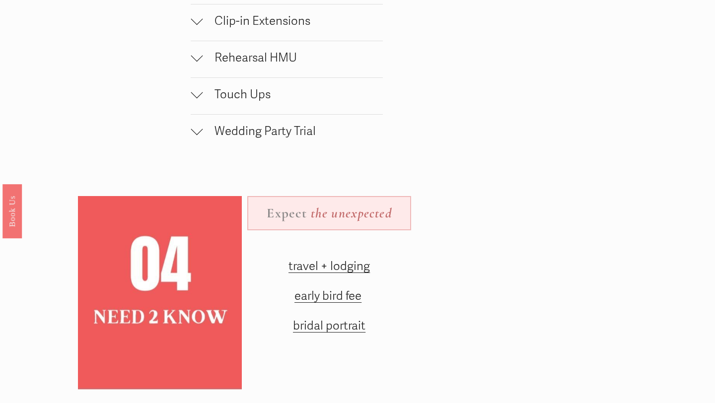
scroll to position [1156, 0]
